Goal: Information Seeking & Learning: Learn about a topic

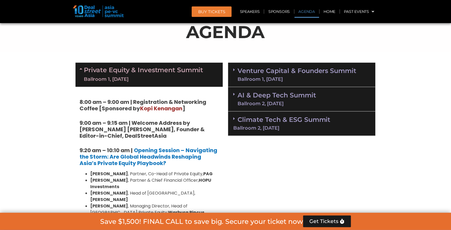
scroll to position [324, 0]
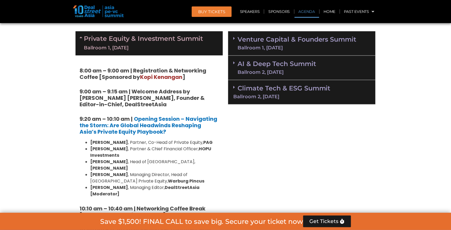
click at [332, 45] on div "Ballroom 1, [DATE]" at bounding box center [297, 47] width 119 height 5
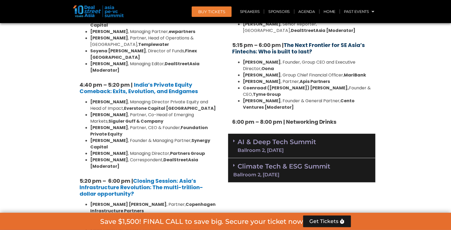
scroll to position [1010, 0]
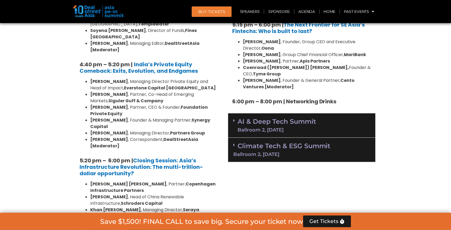
click at [310, 118] on link "AI & Deep Tech Summit Ballroom 2, [DATE]" at bounding box center [277, 125] width 78 height 14
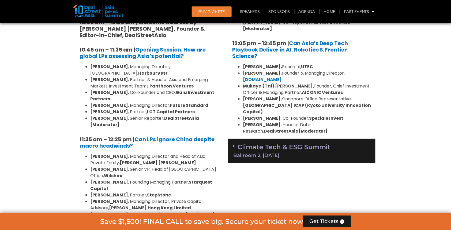
scroll to position [1269, 0]
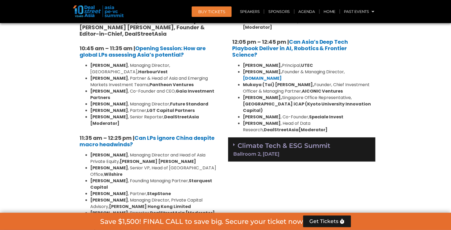
click at [306, 141] on link "Climate Tech & ESG Summit Ballroom 2, [DATE]" at bounding box center [301, 148] width 137 height 15
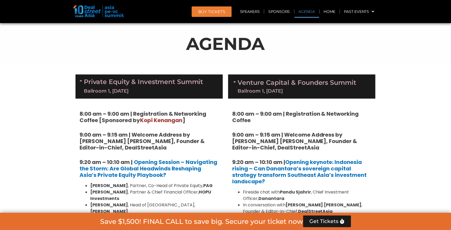
scroll to position [356, 0]
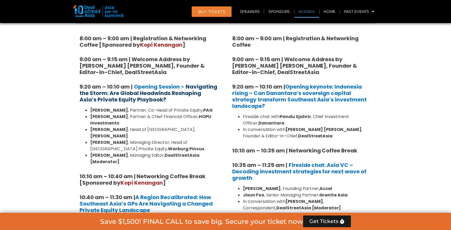
click at [199, 89] on strong "Navigating the Storm: Are Global Headwinds Reshaping Asia’s Private Equity Play…" at bounding box center [149, 93] width 138 height 20
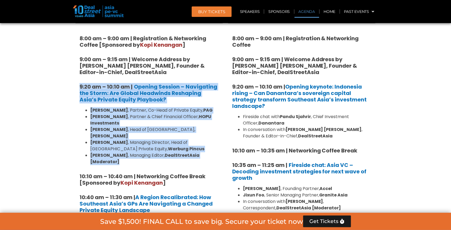
drag, startPoint x: 72, startPoint y: 80, endPoint x: 222, endPoint y: 144, distance: 163.2
copy div "9:20 am – 10:10 am | Opening Session – Navigating the Storm: Are Global Headwin…"
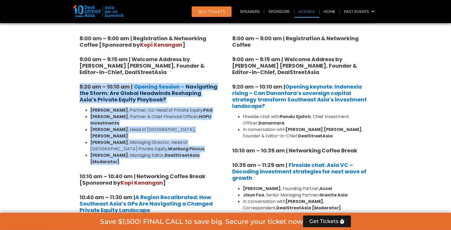
click at [192, 91] on strong "Navigating the Storm: Are Global Headwinds Reshaping Asia’s Private Equity Play…" at bounding box center [149, 93] width 138 height 20
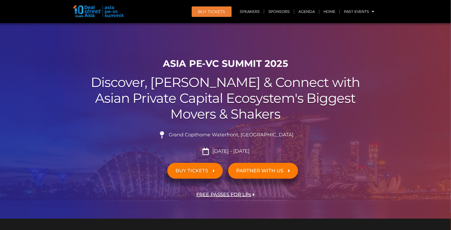
scroll to position [0, 0]
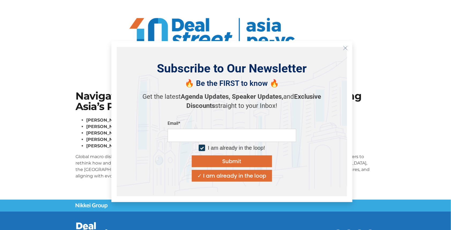
scroll to position [40, 0]
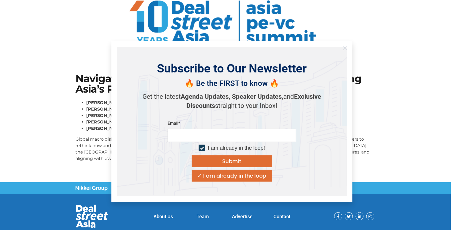
click at [347, 48] on icon "Close" at bounding box center [345, 48] width 5 height 5
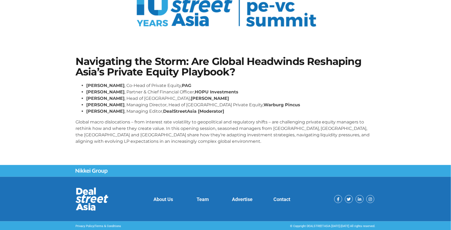
scroll to position [57, 0]
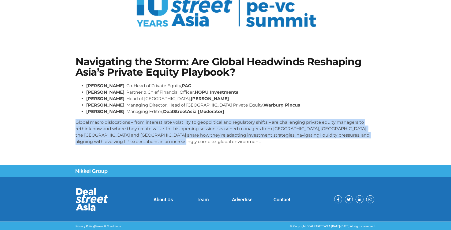
drag, startPoint x: 76, startPoint y: 121, endPoint x: 198, endPoint y: 155, distance: 127.0
click at [198, 155] on section "Navigating the Storm: Are Global Headwinds Reshaping Asia’s Private Equity Play…" at bounding box center [225, 102] width 451 height 125
copy p "Global macro dislocations – from interest rate volatility to geopolitical and r…"
